Goal: Information Seeking & Learning: Find contact information

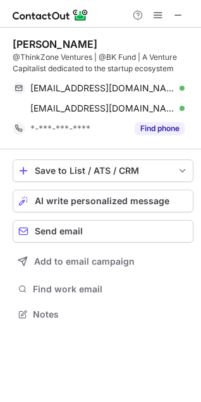
scroll to position [306, 201]
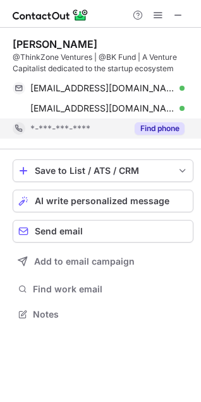
click at [158, 129] on button "Find phone" at bounding box center [159, 128] width 50 height 13
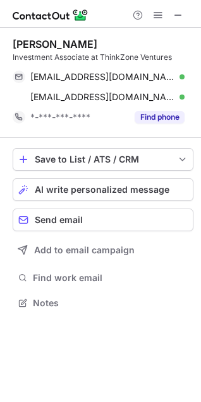
scroll to position [295, 201]
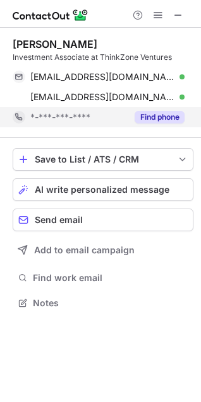
drag, startPoint x: 154, startPoint y: 113, endPoint x: 157, endPoint y: 119, distance: 6.5
click at [157, 119] on button "Find phone" at bounding box center [159, 117] width 50 height 13
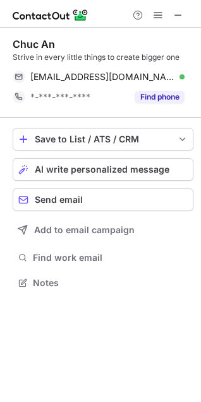
scroll to position [274, 201]
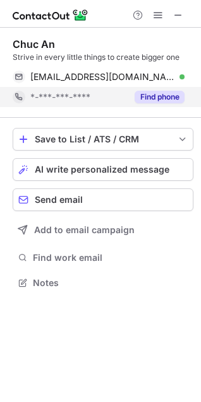
click at [173, 93] on button "Find phone" at bounding box center [159, 97] width 50 height 13
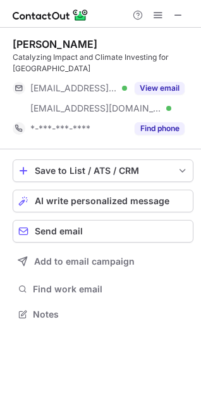
scroll to position [306, 201]
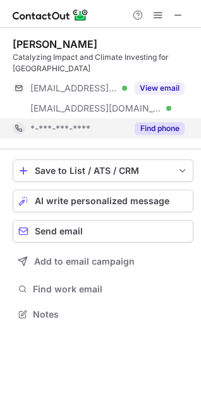
click at [147, 130] on button "Find phone" at bounding box center [159, 128] width 50 height 13
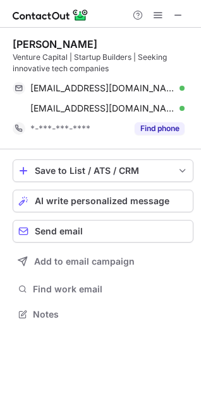
scroll to position [306, 201]
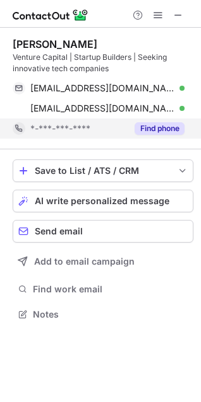
click at [141, 129] on button "Find phone" at bounding box center [159, 128] width 50 height 13
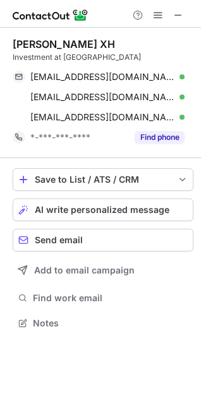
scroll to position [315, 201]
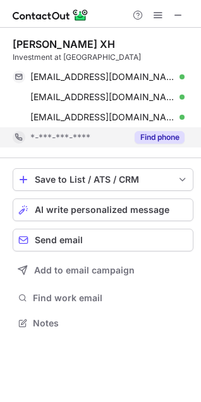
click at [151, 137] on button "Find phone" at bounding box center [159, 137] width 50 height 13
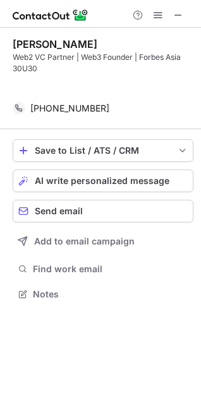
scroll to position [266, 201]
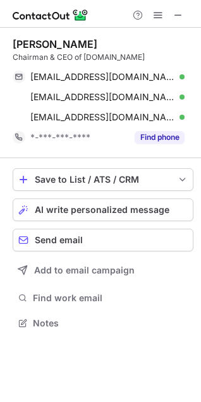
scroll to position [315, 201]
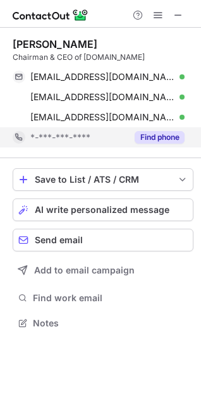
click at [151, 134] on button "Find phone" at bounding box center [159, 137] width 50 height 13
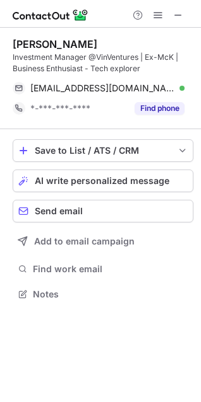
scroll to position [286, 201]
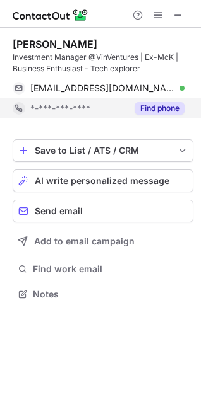
click at [148, 107] on button "Find phone" at bounding box center [159, 108] width 50 height 13
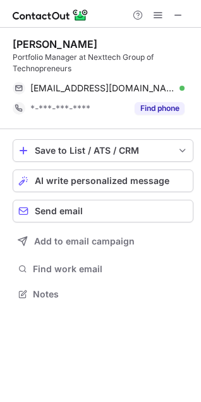
scroll to position [286, 201]
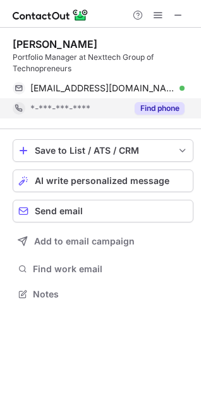
click at [153, 107] on button "Find phone" at bounding box center [159, 108] width 50 height 13
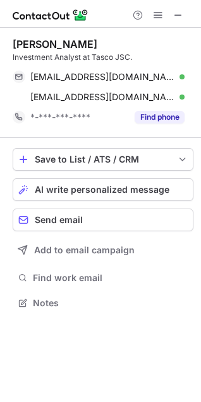
scroll to position [295, 201]
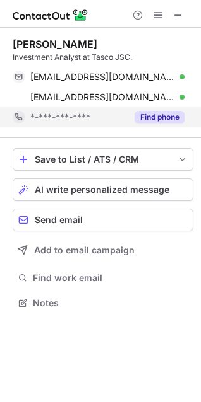
click at [177, 116] on button "Find phone" at bounding box center [159, 117] width 50 height 13
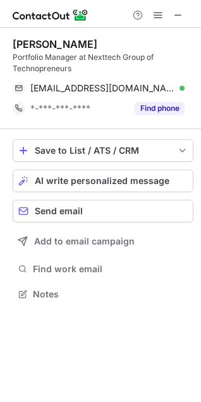
scroll to position [286, 201]
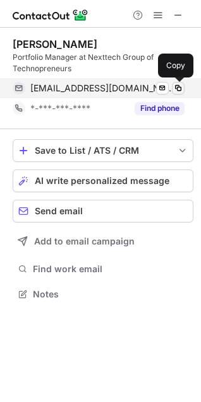
click at [179, 88] on span at bounding box center [178, 88] width 10 height 10
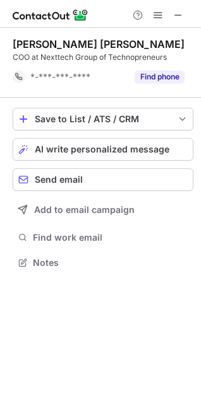
scroll to position [254, 201]
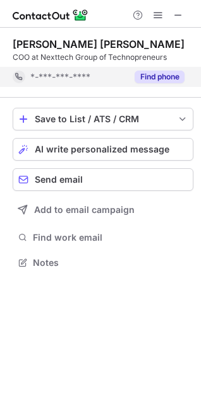
click at [153, 71] on button "Find phone" at bounding box center [159, 77] width 50 height 13
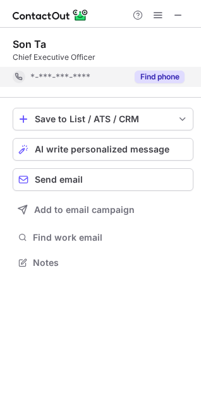
scroll to position [254, 201]
click at [149, 81] on button "Find phone" at bounding box center [159, 77] width 50 height 13
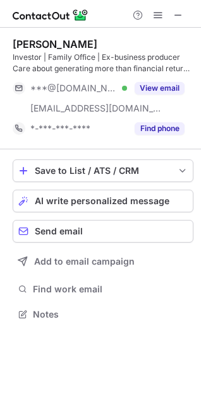
scroll to position [306, 201]
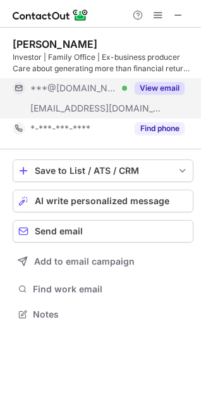
click at [142, 85] on button "View email" at bounding box center [159, 88] width 50 height 13
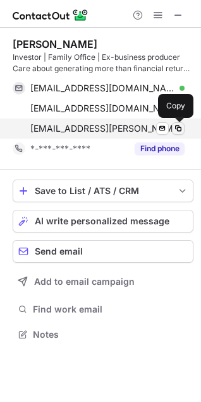
click at [180, 134] on button at bounding box center [178, 128] width 13 height 13
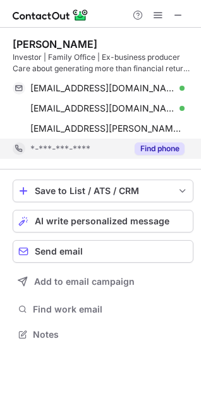
click at [152, 152] on button "Find phone" at bounding box center [159, 149] width 50 height 13
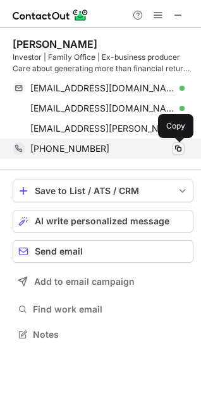
click at [180, 153] on span at bounding box center [178, 149] width 10 height 10
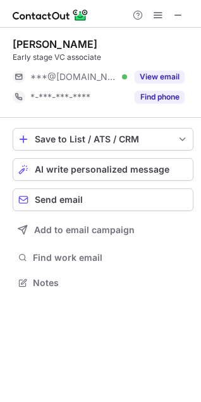
scroll to position [274, 201]
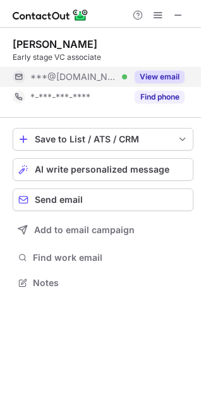
click at [155, 72] on button "View email" at bounding box center [159, 77] width 50 height 13
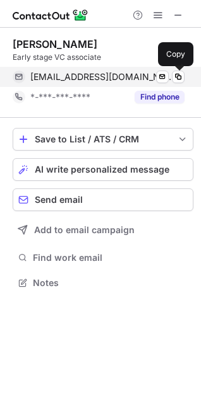
drag, startPoint x: 180, startPoint y: 78, endPoint x: 179, endPoint y: 84, distance: 6.3
click at [179, 78] on span at bounding box center [178, 77] width 10 height 10
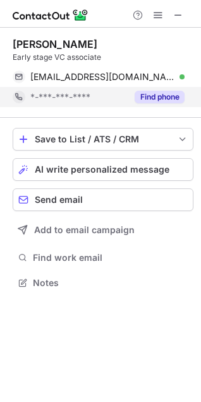
click at [180, 100] on button "Find phone" at bounding box center [159, 97] width 50 height 13
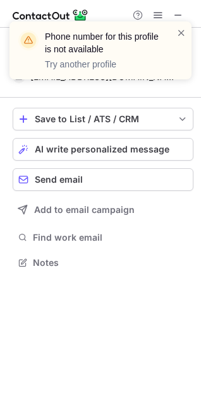
scroll to position [254, 201]
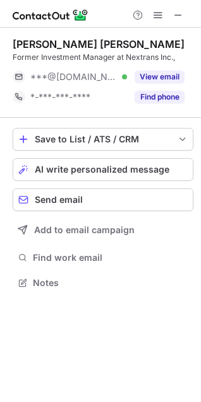
scroll to position [274, 201]
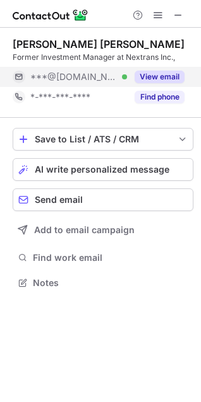
click at [172, 74] on button "View email" at bounding box center [159, 77] width 50 height 13
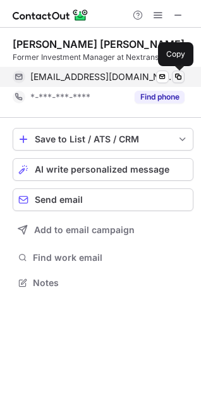
click at [176, 74] on span at bounding box center [178, 77] width 10 height 10
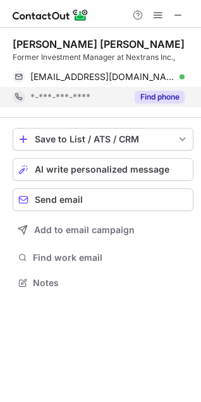
click at [162, 98] on button "Find phone" at bounding box center [159, 97] width 50 height 13
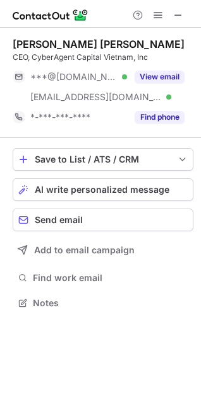
scroll to position [295, 201]
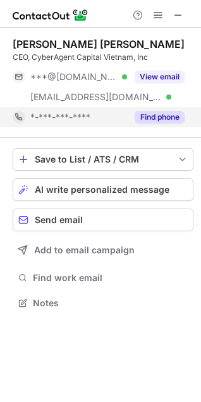
click at [145, 113] on button "Find phone" at bounding box center [159, 117] width 50 height 13
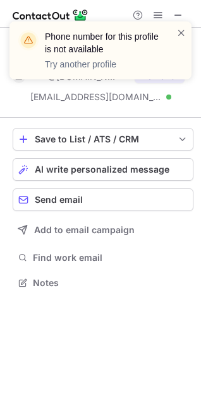
scroll to position [274, 201]
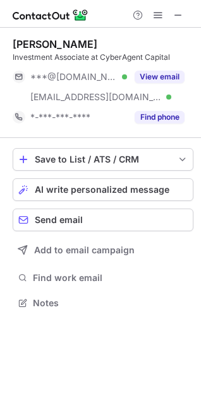
scroll to position [295, 201]
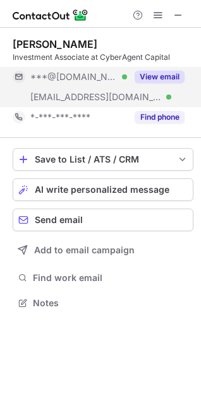
click at [152, 80] on button "View email" at bounding box center [159, 77] width 50 height 13
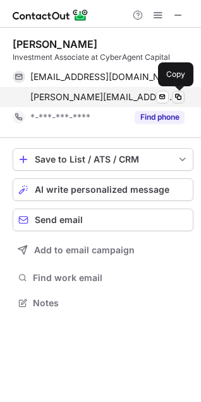
click at [177, 100] on span at bounding box center [178, 97] width 10 height 10
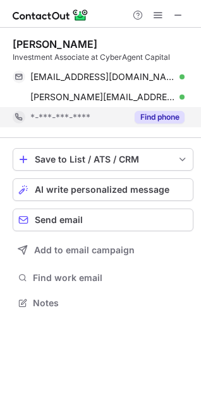
click at [146, 117] on button "Find phone" at bounding box center [159, 117] width 50 height 13
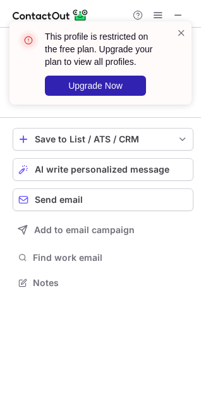
scroll to position [274, 201]
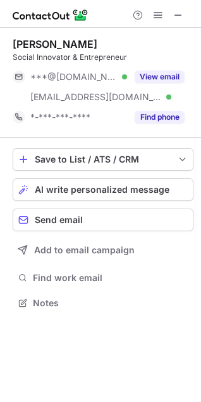
scroll to position [295, 201]
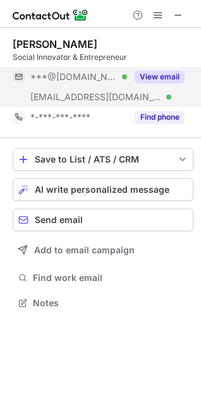
click at [145, 78] on button "View email" at bounding box center [159, 77] width 50 height 13
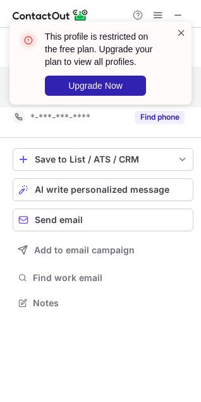
drag, startPoint x: 177, startPoint y: 31, endPoint x: 158, endPoint y: 104, distance: 75.4
click at [176, 32] on span at bounding box center [181, 32] width 10 height 13
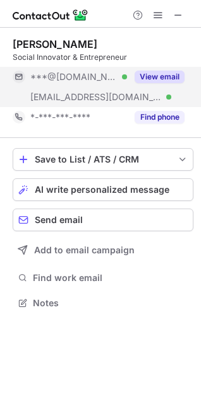
click at [155, 120] on div "This profile is restricted on the free plan. Upgrade your plan to view all prof…" at bounding box center [100, 201] width 201 height 402
click at [155, 120] on button "Find phone" at bounding box center [159, 117] width 50 height 13
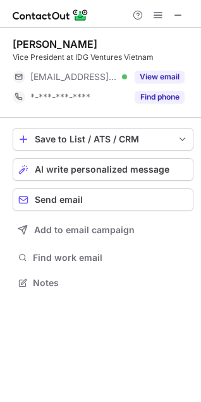
scroll to position [274, 201]
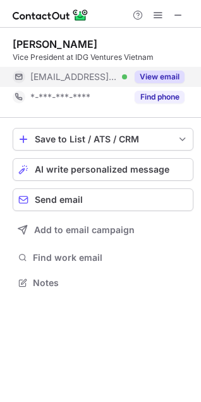
click at [151, 77] on button "View email" at bounding box center [159, 77] width 50 height 13
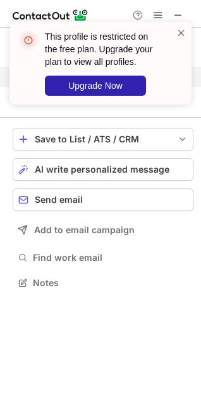
click at [175, 30] on div "This profile is restricted on the free plan. Upgrade your plan to view all prof…" at bounding box center [95, 62] width 161 height 73
click at [175, 31] on div "This profile is restricted on the free plan. Upgrade your plan to view all prof…" at bounding box center [95, 62] width 161 height 73
click at [180, 30] on span at bounding box center [181, 32] width 10 height 13
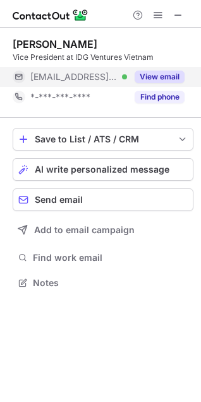
click at [168, 94] on button "Find phone" at bounding box center [159, 97] width 50 height 13
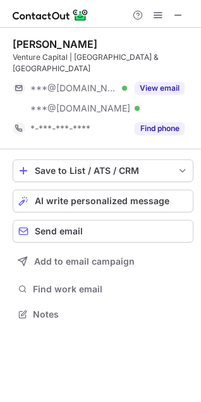
scroll to position [295, 201]
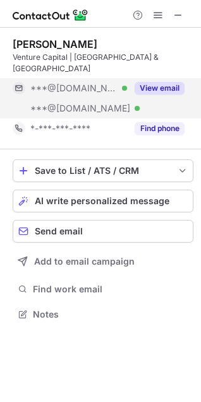
click at [156, 82] on button "View email" at bounding box center [159, 88] width 50 height 13
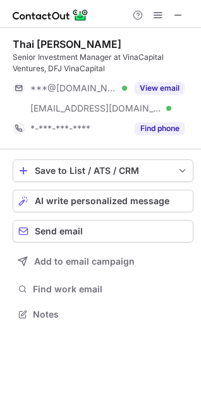
scroll to position [306, 201]
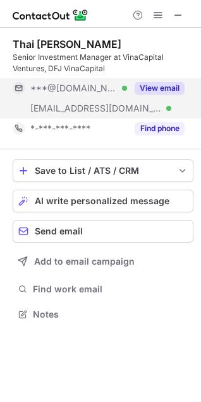
click at [173, 91] on button "View email" at bounding box center [159, 88] width 50 height 13
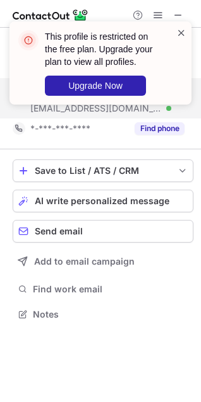
click at [176, 32] on span at bounding box center [181, 32] width 10 height 13
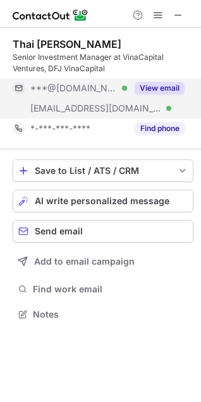
click at [166, 124] on div "This profile is restricted on the free plan. Upgrade your plan to view all prof…" at bounding box center [100, 68] width 202 height 119
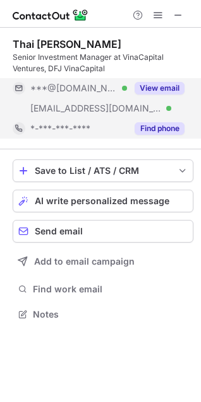
click at [166, 129] on button "Find phone" at bounding box center [159, 128] width 50 height 13
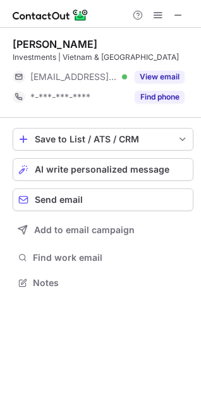
scroll to position [274, 201]
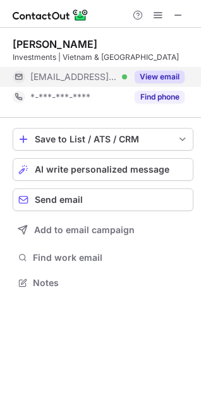
click at [182, 73] on button "View email" at bounding box center [159, 77] width 50 height 13
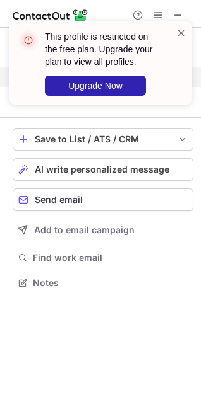
click at [172, 32] on div "This profile is restricted on the free plan. Upgrade your plan to view all prof…" at bounding box center [95, 62] width 161 height 73
click at [175, 30] on div "This profile is restricted on the free plan. Upgrade your plan to view all prof…" at bounding box center [95, 62] width 161 height 73
click at [180, 28] on span at bounding box center [181, 32] width 10 height 13
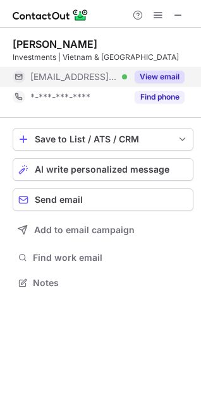
click at [160, 96] on button "Find phone" at bounding box center [159, 97] width 50 height 13
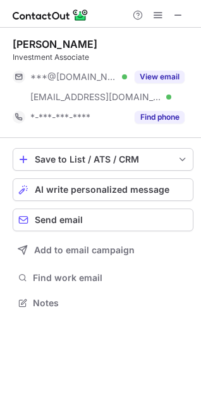
scroll to position [295, 201]
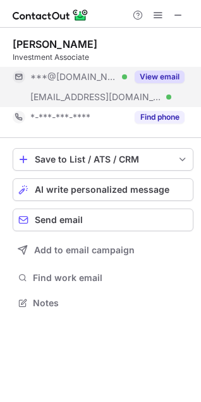
click at [158, 73] on button "View email" at bounding box center [159, 77] width 50 height 13
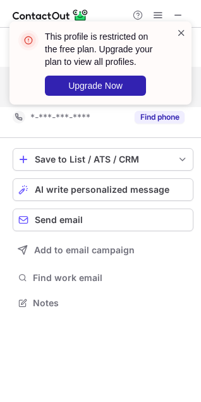
click at [182, 32] on span at bounding box center [181, 32] width 10 height 13
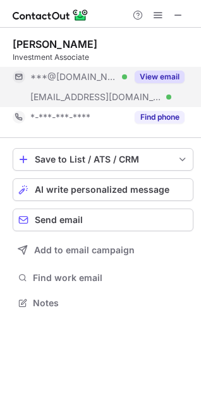
click at [168, 117] on div "This profile is restricted on the free plan. Upgrade your plan to view all prof…" at bounding box center [100, 68] width 202 height 119
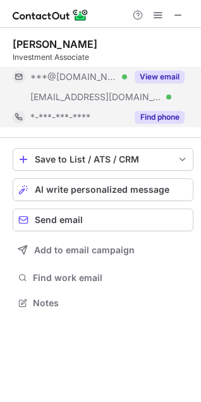
click at [165, 115] on button "Find phone" at bounding box center [159, 117] width 50 height 13
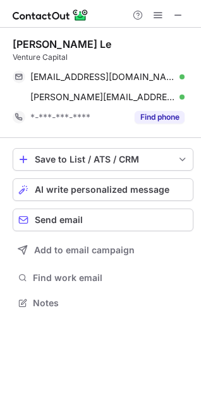
scroll to position [295, 201]
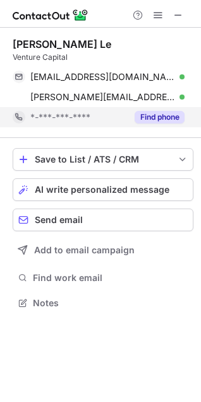
click at [149, 122] on button "Find phone" at bounding box center [159, 117] width 50 height 13
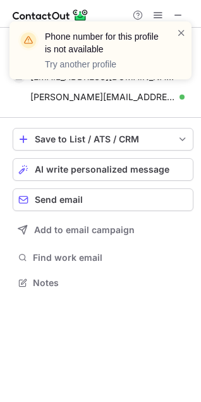
scroll to position [274, 201]
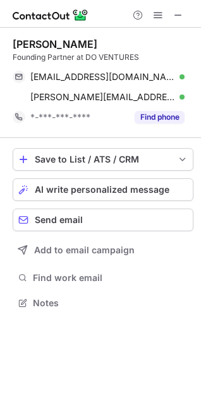
scroll to position [295, 201]
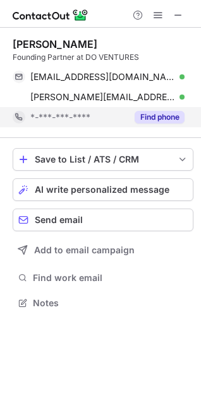
click at [158, 123] on button "Find phone" at bounding box center [159, 117] width 50 height 13
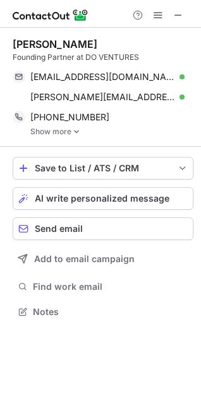
click at [74, 133] on img at bounding box center [77, 131] width 8 height 9
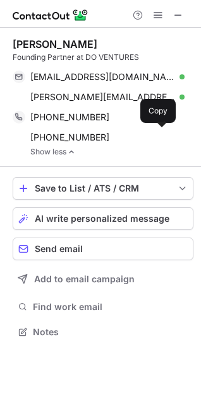
scroll to position [324, 201]
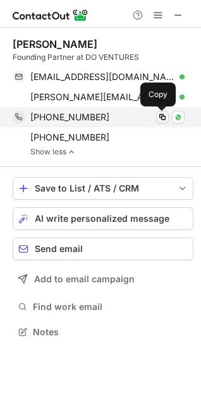
click at [161, 120] on span at bounding box center [162, 117] width 10 height 10
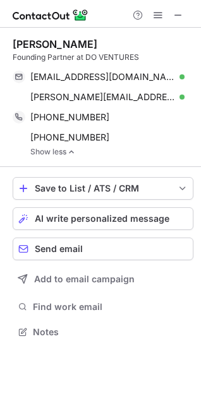
click at [71, 155] on img at bounding box center [71, 152] width 8 height 9
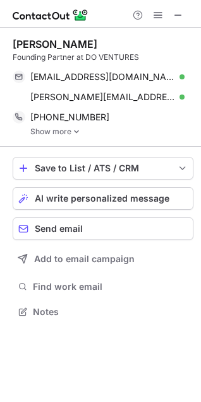
click at [62, 134] on link "Show more" at bounding box center [111, 131] width 163 height 9
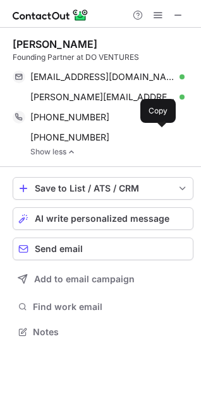
scroll to position [324, 201]
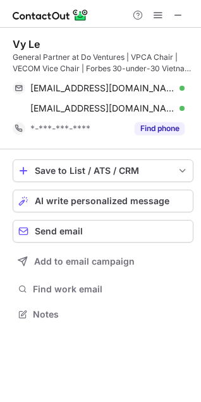
scroll to position [306, 201]
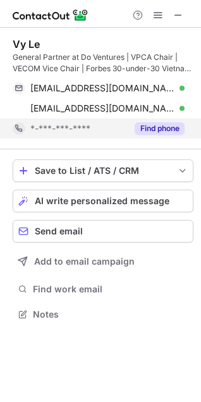
click at [170, 127] on button "Find phone" at bounding box center [159, 128] width 50 height 13
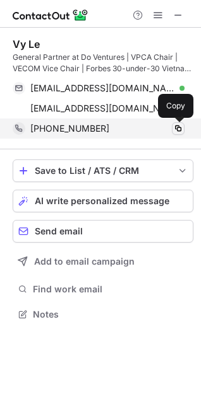
click at [176, 124] on span at bounding box center [178, 129] width 10 height 10
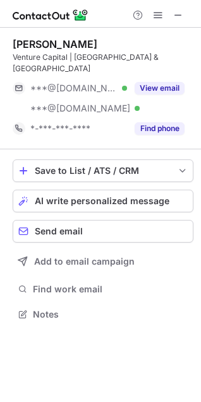
scroll to position [295, 201]
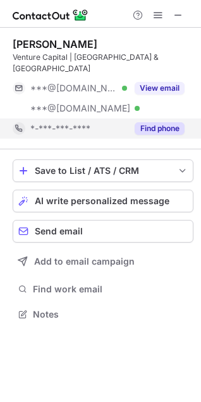
click at [173, 122] on button "Find phone" at bounding box center [159, 128] width 50 height 13
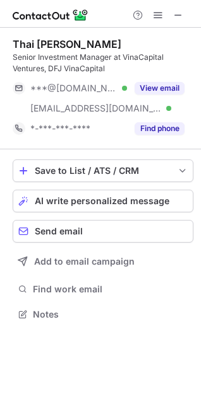
scroll to position [306, 201]
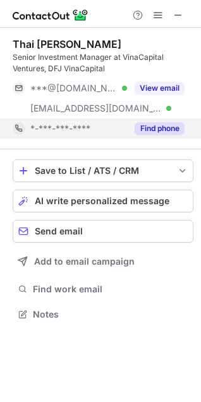
click at [151, 132] on button "Find phone" at bounding box center [159, 128] width 50 height 13
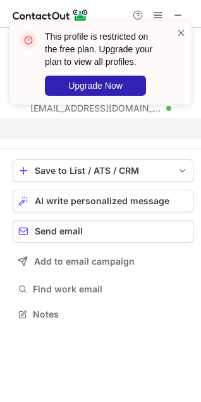
scroll to position [286, 201]
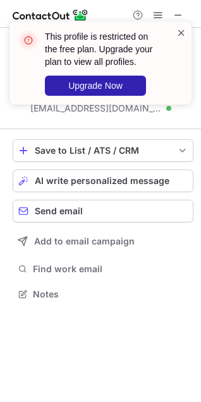
click at [177, 33] on span at bounding box center [181, 32] width 10 height 13
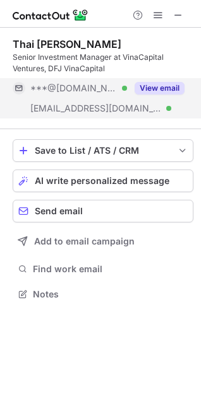
click at [168, 84] on button "View email" at bounding box center [159, 88] width 50 height 13
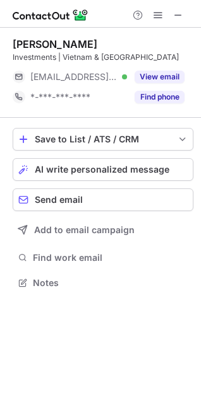
scroll to position [274, 201]
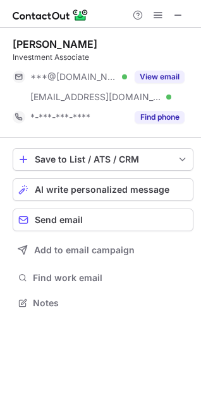
scroll to position [295, 201]
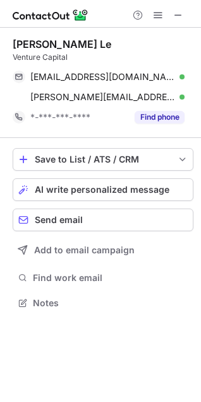
scroll to position [295, 201]
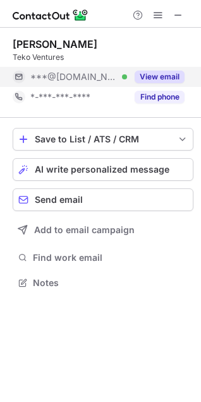
scroll to position [274, 201]
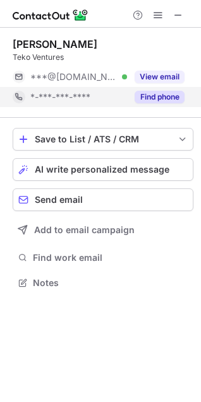
click at [178, 96] on button "Find phone" at bounding box center [159, 97] width 50 height 13
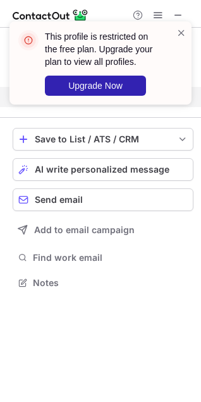
scroll to position [254, 201]
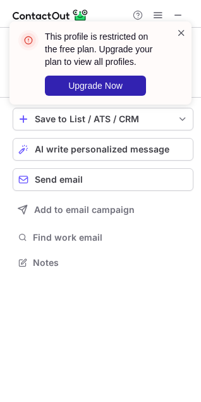
click at [185, 35] on span at bounding box center [181, 32] width 10 height 13
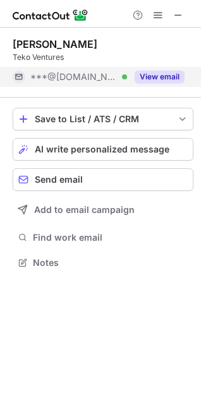
click at [176, 79] on button "View email" at bounding box center [159, 77] width 50 height 13
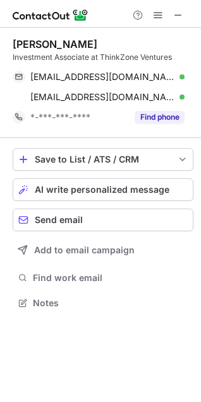
scroll to position [295, 201]
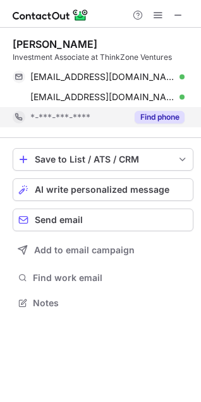
click at [146, 124] on div "Find phone" at bounding box center [155, 117] width 57 height 20
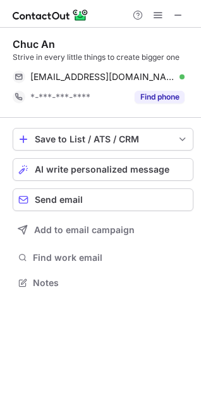
scroll to position [274, 201]
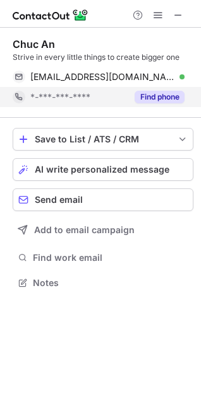
click at [153, 99] on button "Find phone" at bounding box center [159, 97] width 50 height 13
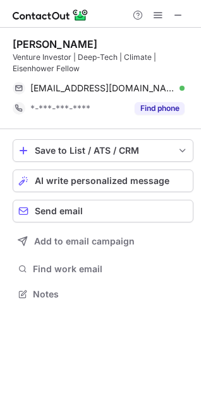
scroll to position [286, 201]
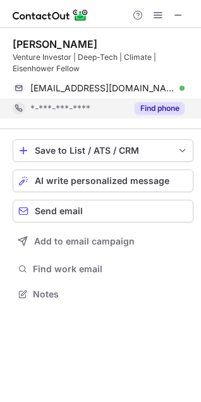
click at [153, 117] on div "Find phone" at bounding box center [155, 108] width 57 height 20
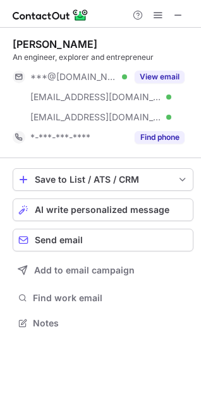
scroll to position [315, 201]
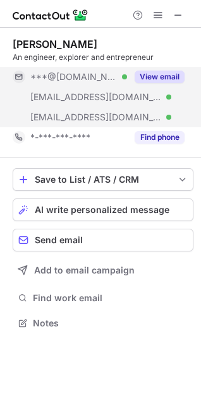
click at [172, 77] on button "View email" at bounding box center [159, 77] width 50 height 13
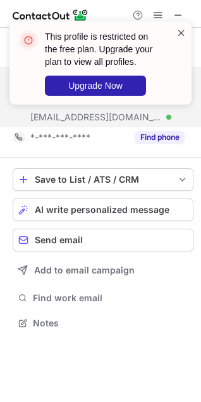
click at [180, 33] on span at bounding box center [181, 32] width 10 height 13
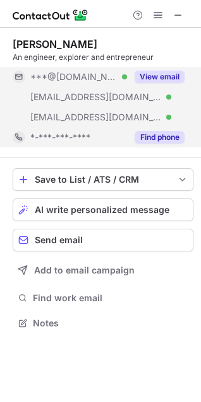
click at [166, 139] on button "Find phone" at bounding box center [159, 137] width 50 height 13
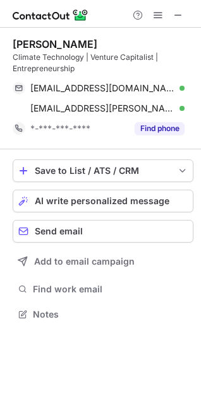
scroll to position [306, 201]
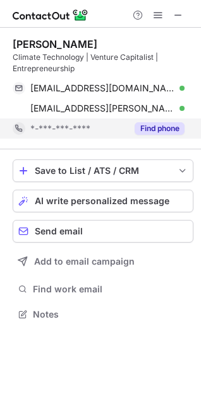
click at [159, 126] on button "Find phone" at bounding box center [159, 128] width 50 height 13
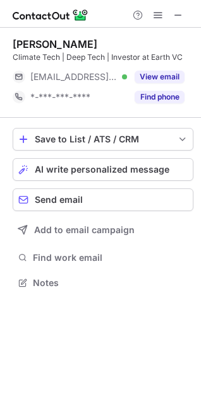
scroll to position [274, 201]
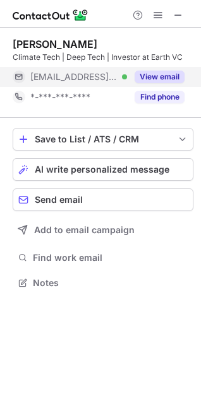
click at [160, 77] on button "View email" at bounding box center [159, 77] width 50 height 13
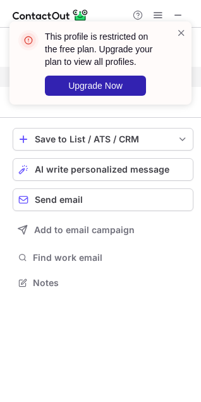
click at [184, 24] on div "This profile is restricted on the free plan. Upgrade your plan to view all prof…" at bounding box center [100, 62] width 182 height 83
click at [184, 29] on span at bounding box center [181, 32] width 10 height 13
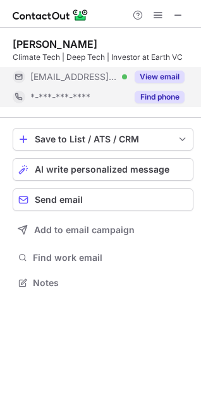
click at [170, 95] on button "Find phone" at bounding box center [159, 97] width 50 height 13
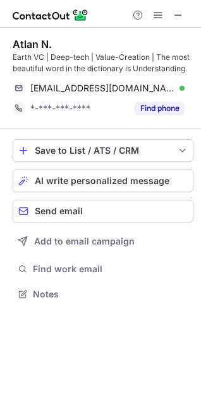
scroll to position [286, 201]
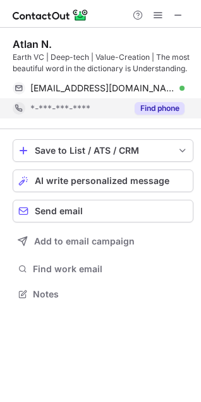
click at [165, 105] on button "Find phone" at bounding box center [159, 108] width 50 height 13
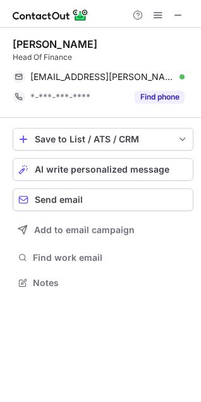
scroll to position [274, 201]
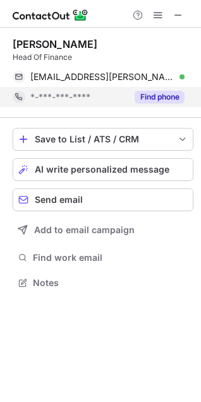
click at [157, 98] on button "Find phone" at bounding box center [159, 97] width 50 height 13
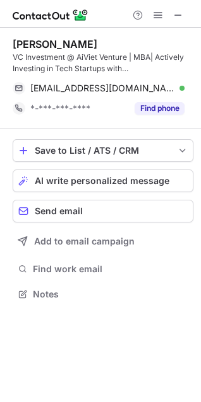
scroll to position [286, 201]
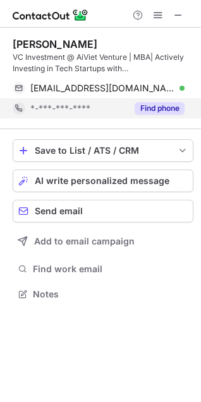
click at [155, 107] on button "Find phone" at bounding box center [159, 108] width 50 height 13
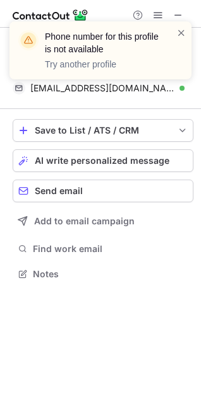
scroll to position [266, 201]
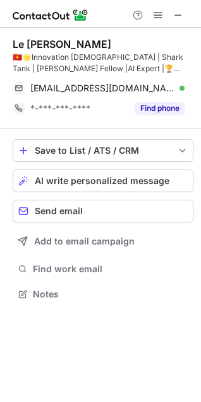
scroll to position [286, 201]
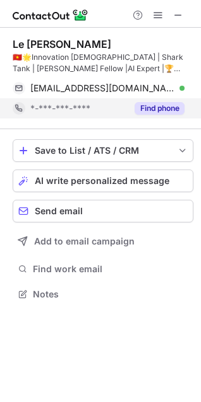
click at [155, 106] on button "Find phone" at bounding box center [159, 108] width 50 height 13
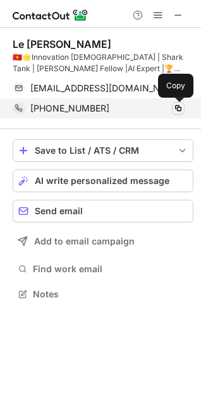
click at [177, 105] on span at bounding box center [178, 108] width 10 height 10
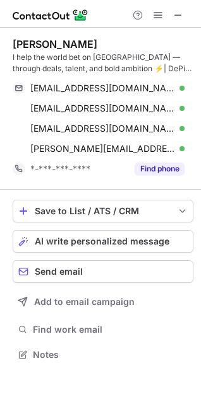
scroll to position [346, 201]
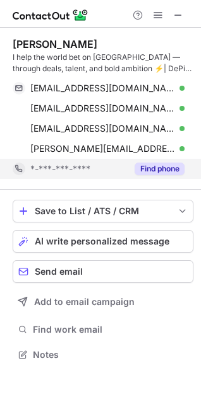
click at [170, 172] on button "Find phone" at bounding box center [159, 169] width 50 height 13
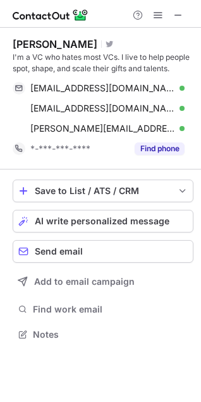
scroll to position [326, 201]
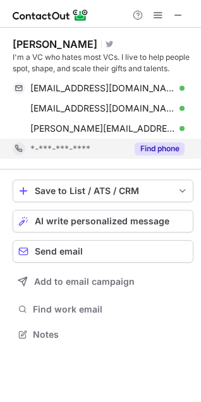
click at [151, 149] on button "Find phone" at bounding box center [159, 149] width 50 height 13
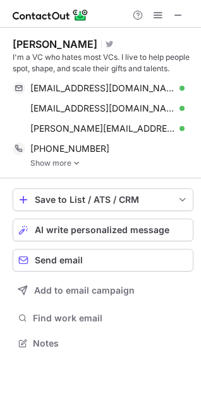
click at [66, 167] on link "Show more" at bounding box center [111, 163] width 163 height 9
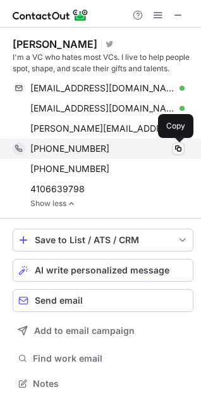
click at [174, 148] on span at bounding box center [178, 149] width 10 height 10
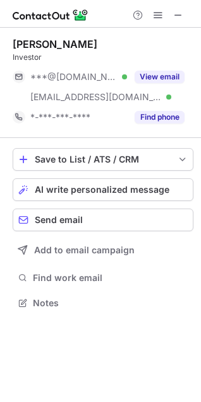
scroll to position [295, 201]
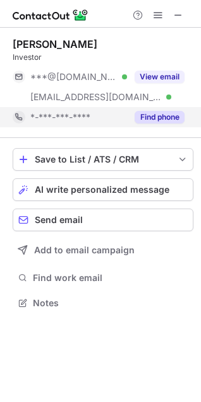
click at [170, 119] on button "Find phone" at bounding box center [159, 117] width 50 height 13
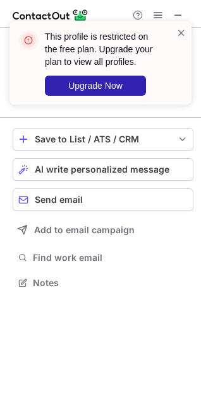
scroll to position [274, 201]
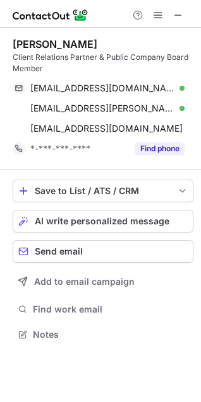
scroll to position [326, 201]
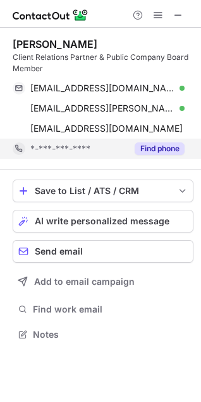
click at [161, 154] on button "Find phone" at bounding box center [159, 149] width 50 height 13
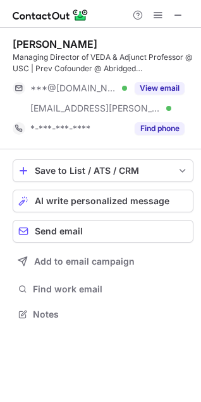
scroll to position [306, 201]
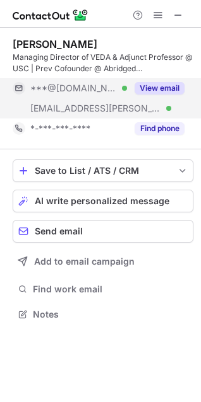
click at [160, 88] on button "View email" at bounding box center [159, 88] width 50 height 13
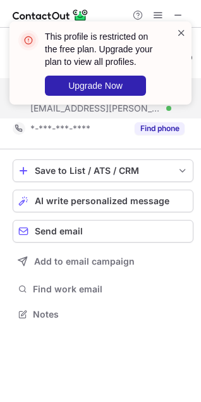
click at [180, 27] on span at bounding box center [181, 32] width 10 height 13
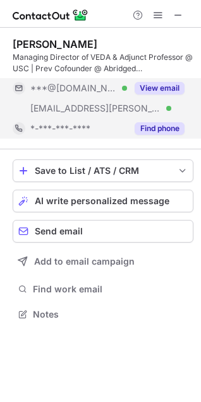
click at [169, 128] on button "Find phone" at bounding box center [159, 128] width 50 height 13
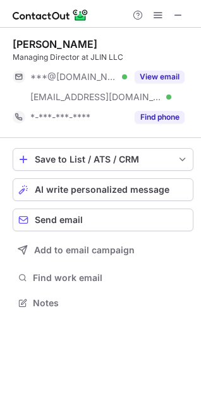
scroll to position [295, 201]
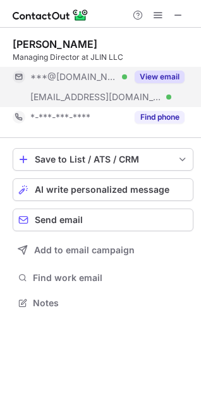
click at [177, 79] on button "View email" at bounding box center [159, 77] width 50 height 13
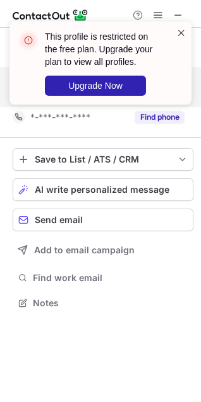
click at [184, 37] on span at bounding box center [181, 32] width 10 height 13
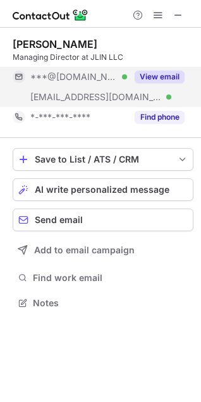
click at [178, 117] on div "This profile is restricted on the free plan. Upgrade your plan to view all prof…" at bounding box center [100, 68] width 202 height 119
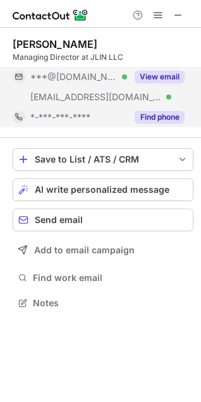
click at [169, 117] on button "Find phone" at bounding box center [159, 117] width 50 height 13
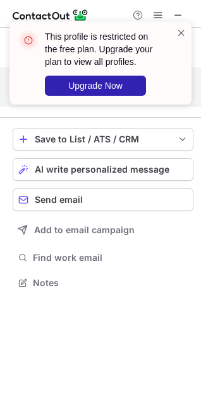
scroll to position [274, 201]
click at [180, 32] on span at bounding box center [181, 32] width 10 height 13
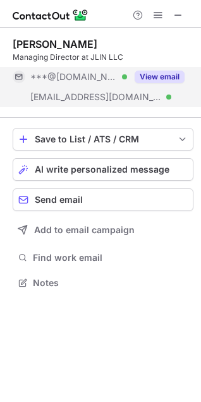
click at [139, 80] on button "View email" at bounding box center [159, 77] width 50 height 13
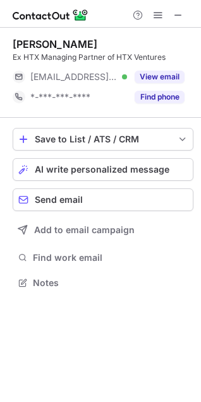
scroll to position [274, 201]
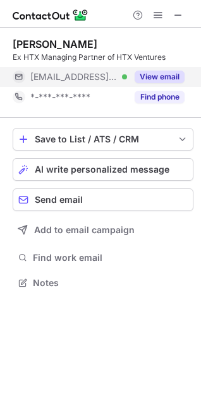
click at [168, 76] on button "View email" at bounding box center [159, 77] width 50 height 13
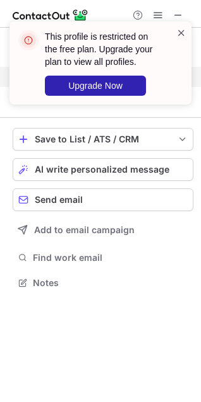
click at [183, 31] on span at bounding box center [181, 32] width 10 height 13
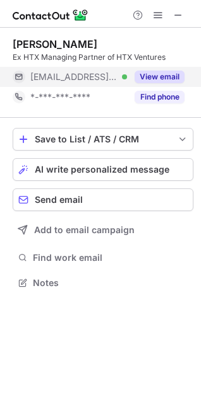
click at [170, 98] on div "This profile is restricted on the free plan. Upgrade your plan to view all prof…" at bounding box center [100, 201] width 201 height 402
click at [170, 98] on button "Find phone" at bounding box center [159, 97] width 50 height 13
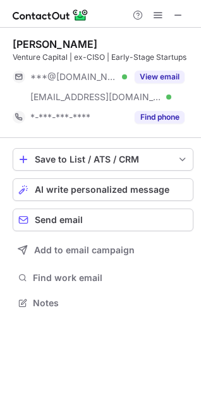
scroll to position [295, 201]
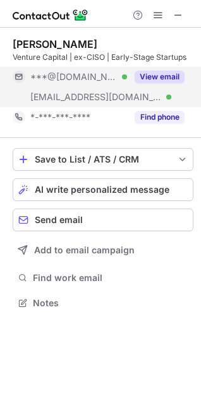
click at [143, 78] on button "View email" at bounding box center [159, 77] width 50 height 13
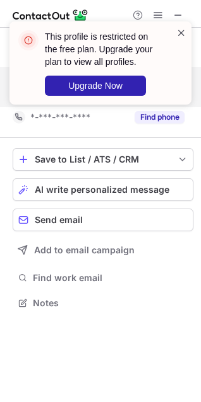
click at [178, 33] on span at bounding box center [181, 32] width 10 height 13
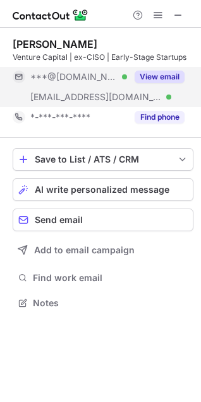
click at [151, 118] on div "This profile is restricted on the free plan. Upgrade your plan to view all prof…" at bounding box center [100, 201] width 201 height 402
click at [151, 118] on button "Find phone" at bounding box center [159, 117] width 50 height 13
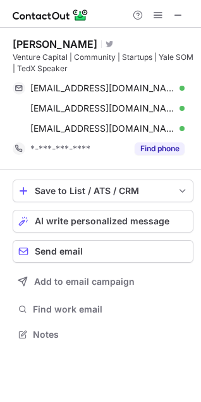
scroll to position [326, 201]
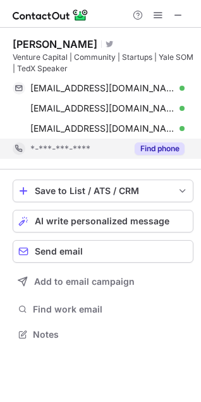
click at [161, 147] on button "Find phone" at bounding box center [159, 149] width 50 height 13
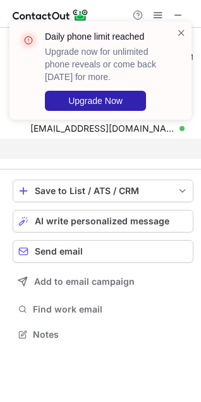
scroll to position [306, 201]
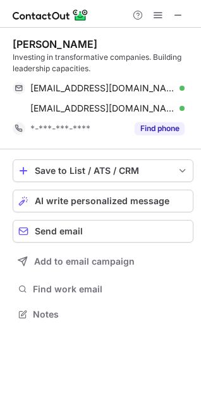
scroll to position [306, 201]
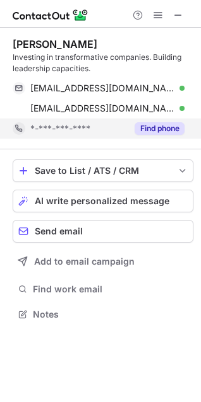
click at [143, 127] on button "Find phone" at bounding box center [159, 128] width 50 height 13
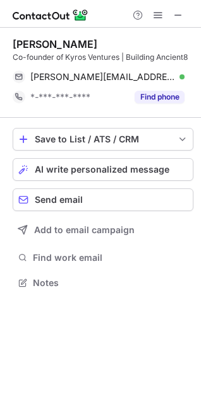
scroll to position [274, 201]
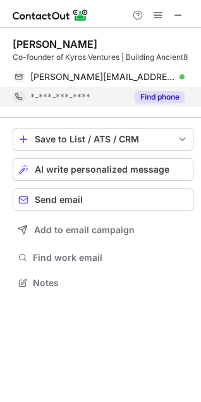
click at [153, 97] on button "Find phone" at bounding box center [159, 97] width 50 height 13
